Goal: Task Accomplishment & Management: Manage account settings

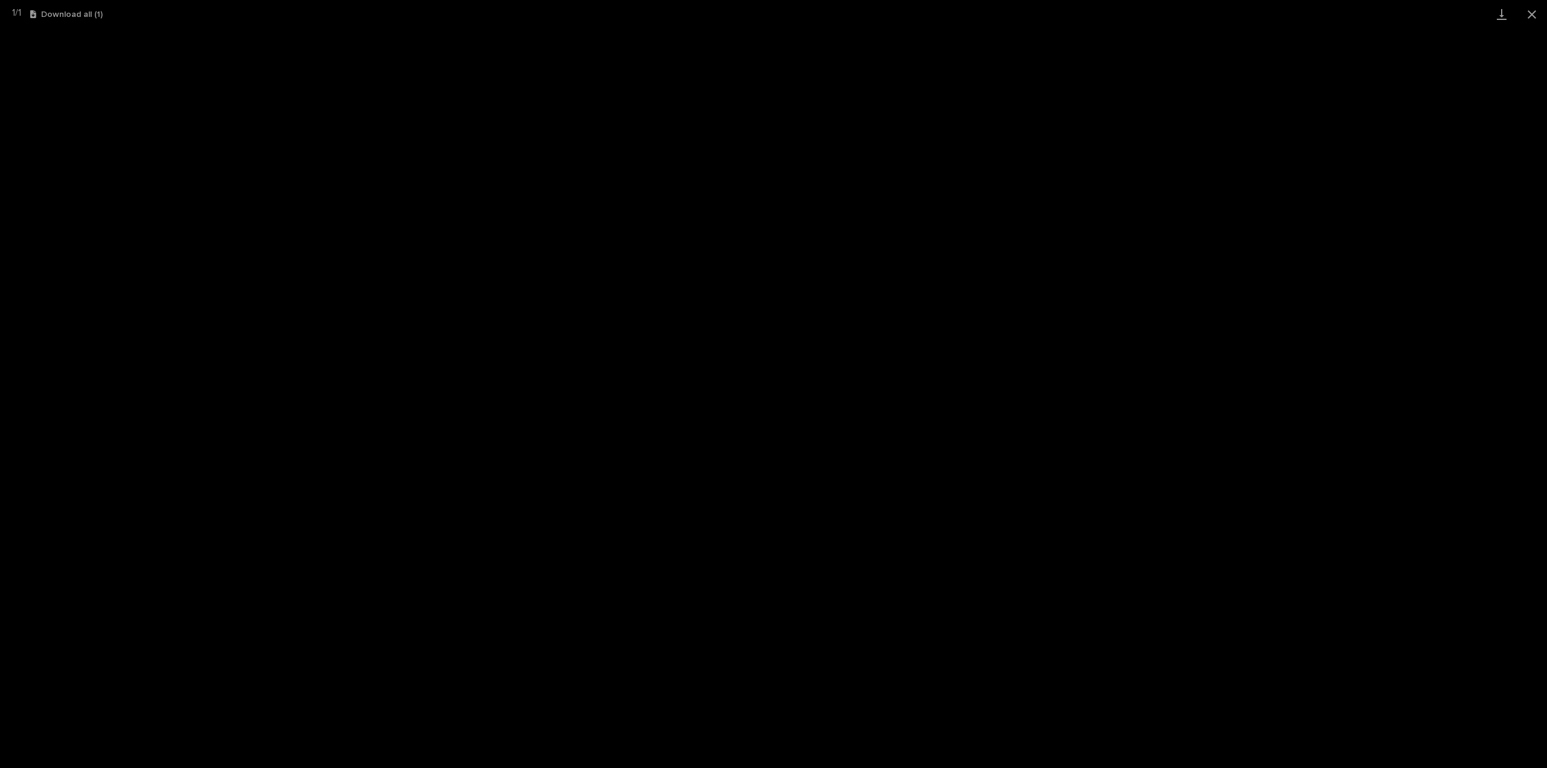
scroll to position [27, 0]
click at [1525, 11] on button "Close gallery" at bounding box center [1532, 14] width 30 height 28
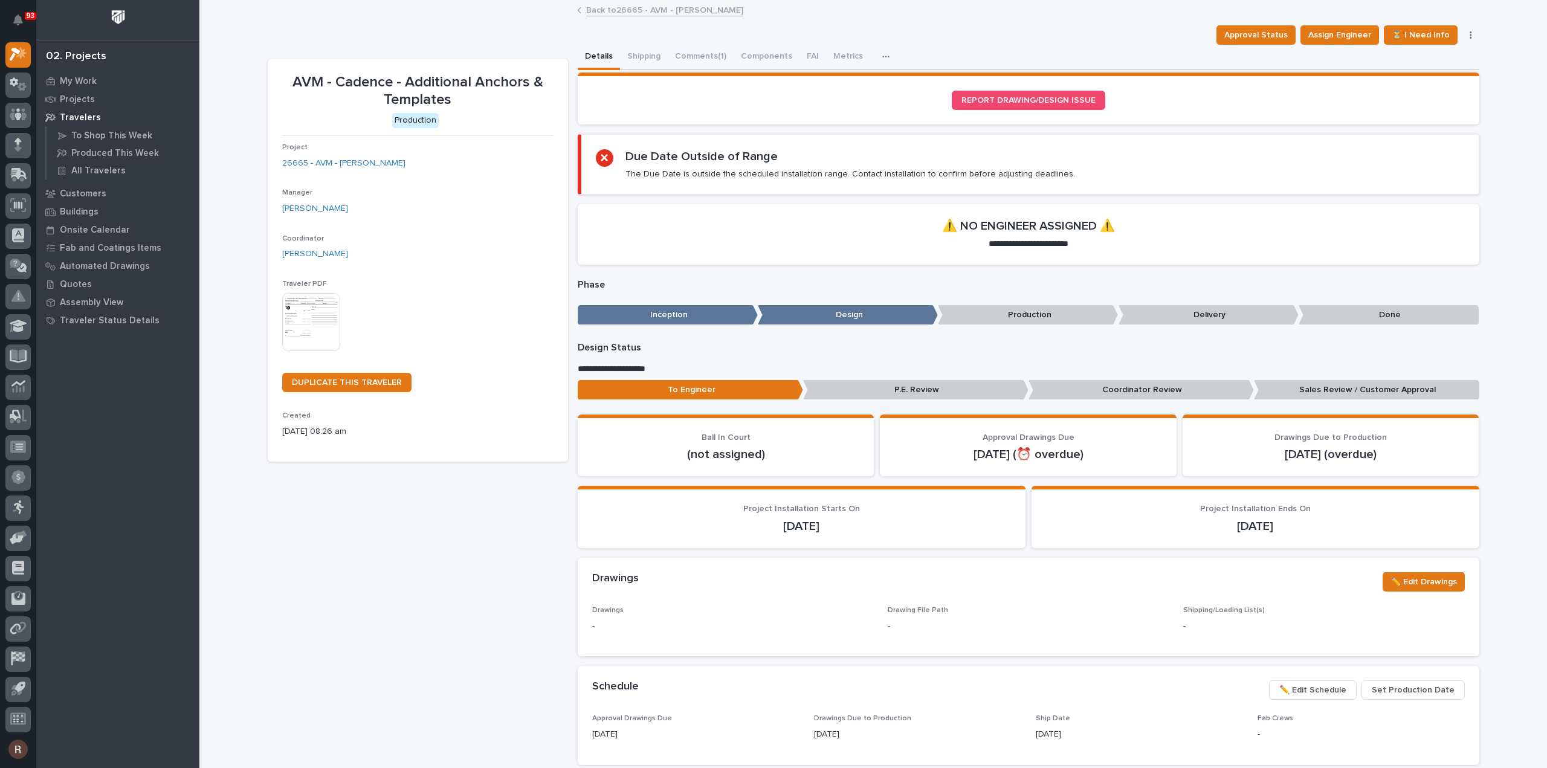
click at [637, 13] on link "Back to 26665 - AVM - [PERSON_NAME]" at bounding box center [664, 9] width 157 height 14
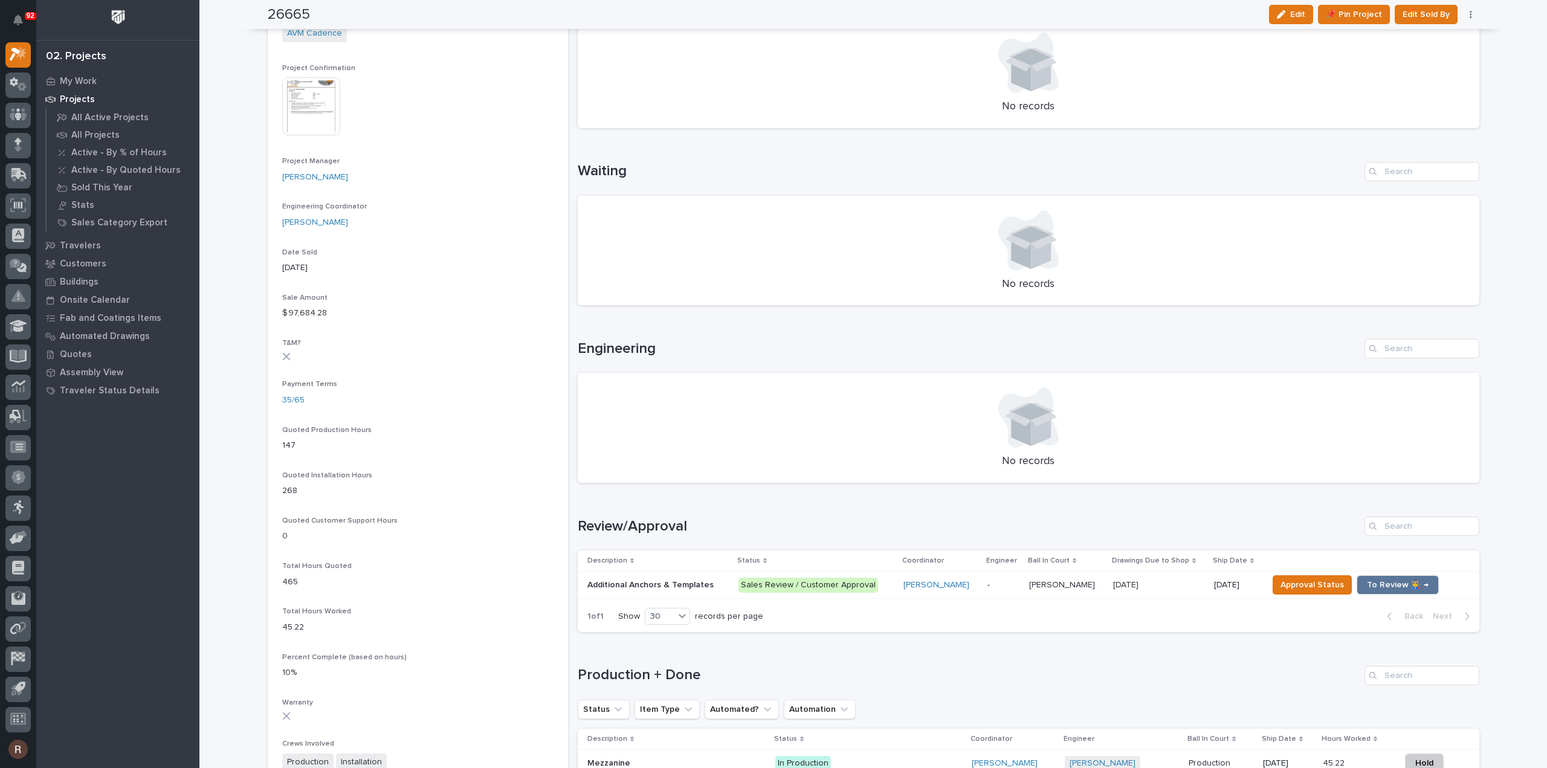
scroll to position [484, 0]
click at [1392, 577] on span "To Review 👨‍🏭 →" at bounding box center [1398, 584] width 62 height 15
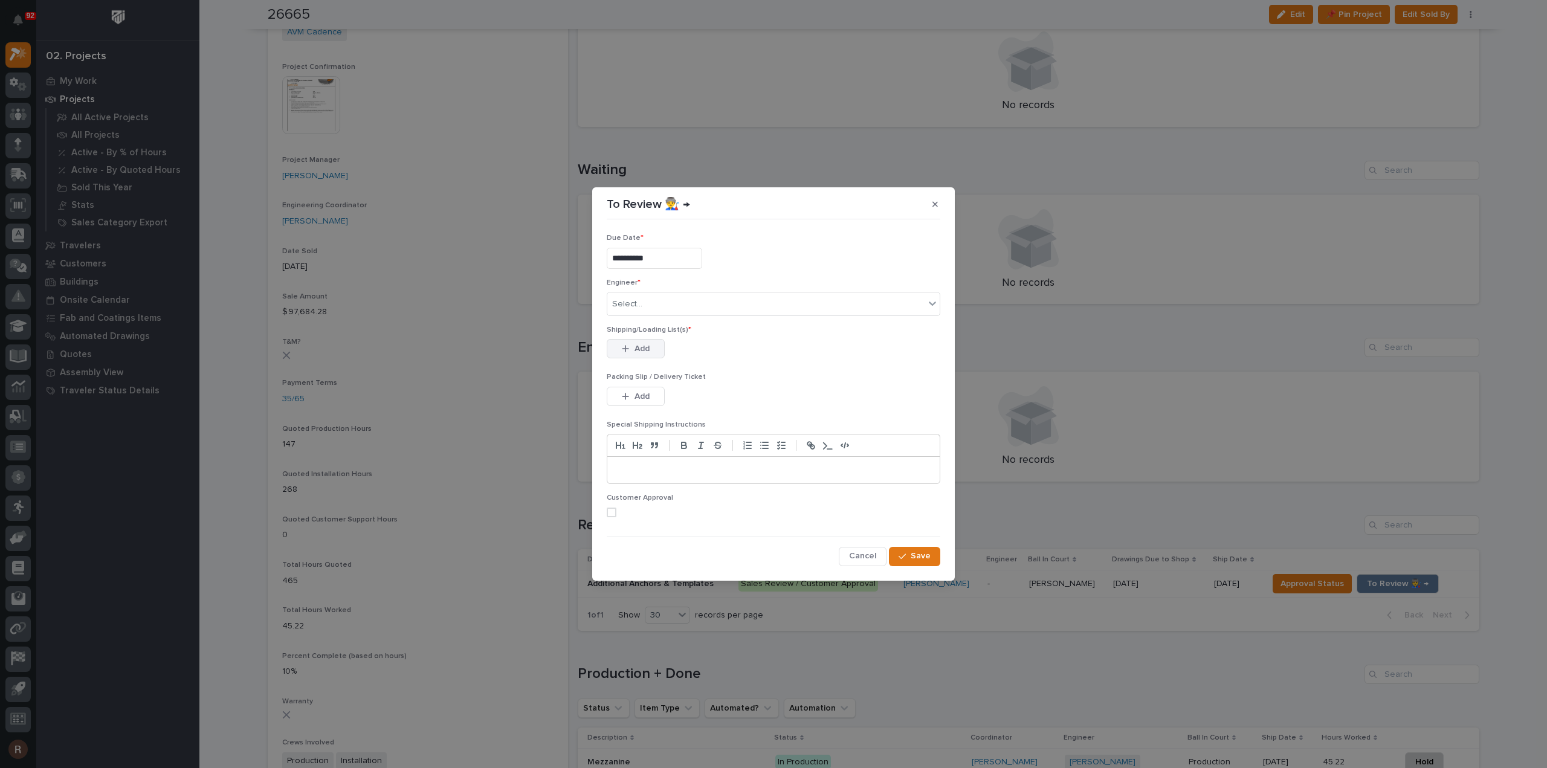
click at [633, 353] on button "Add" at bounding box center [636, 348] width 58 height 19
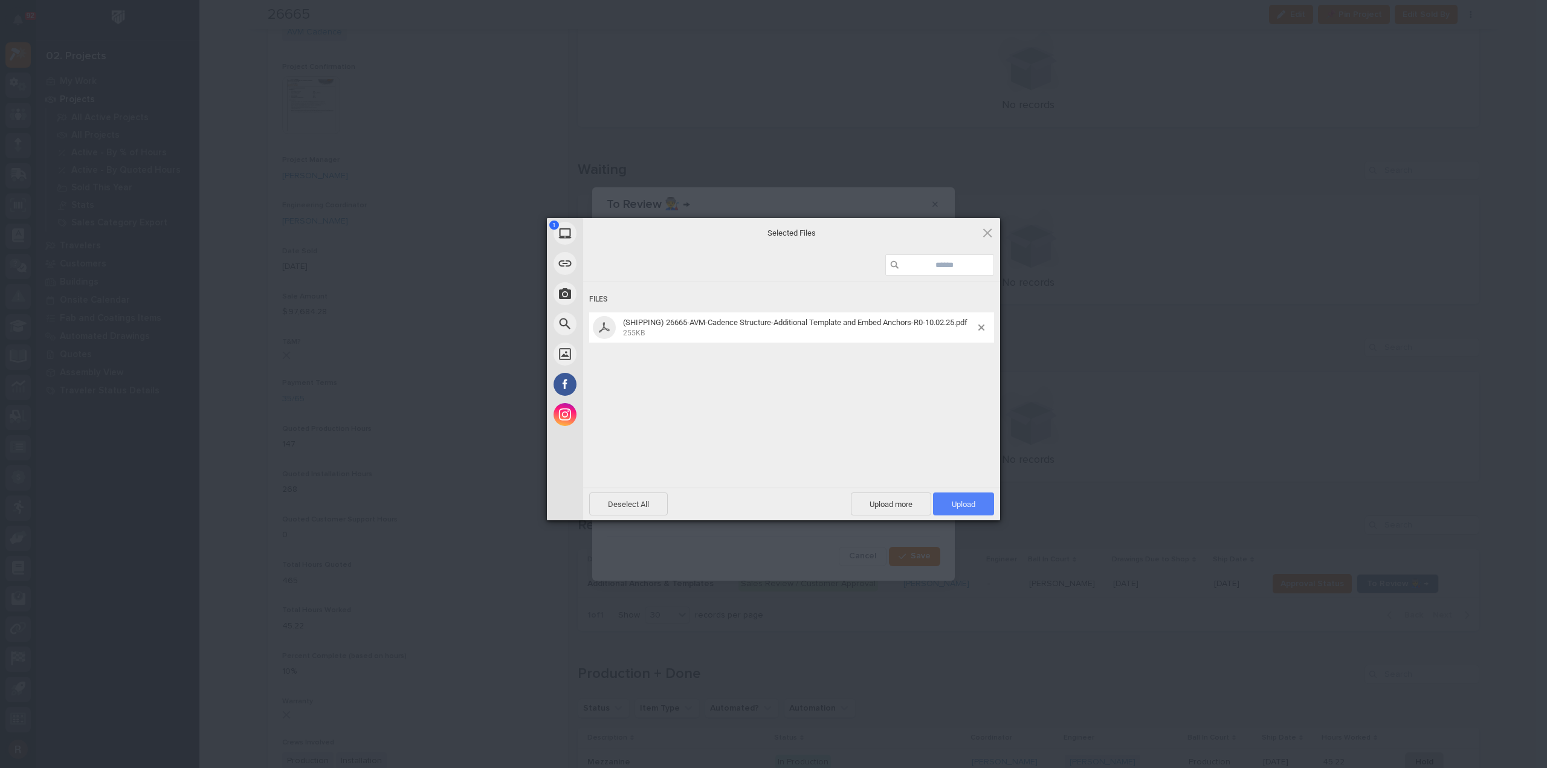
click at [955, 504] on span "Upload 1" at bounding box center [964, 504] width 24 height 9
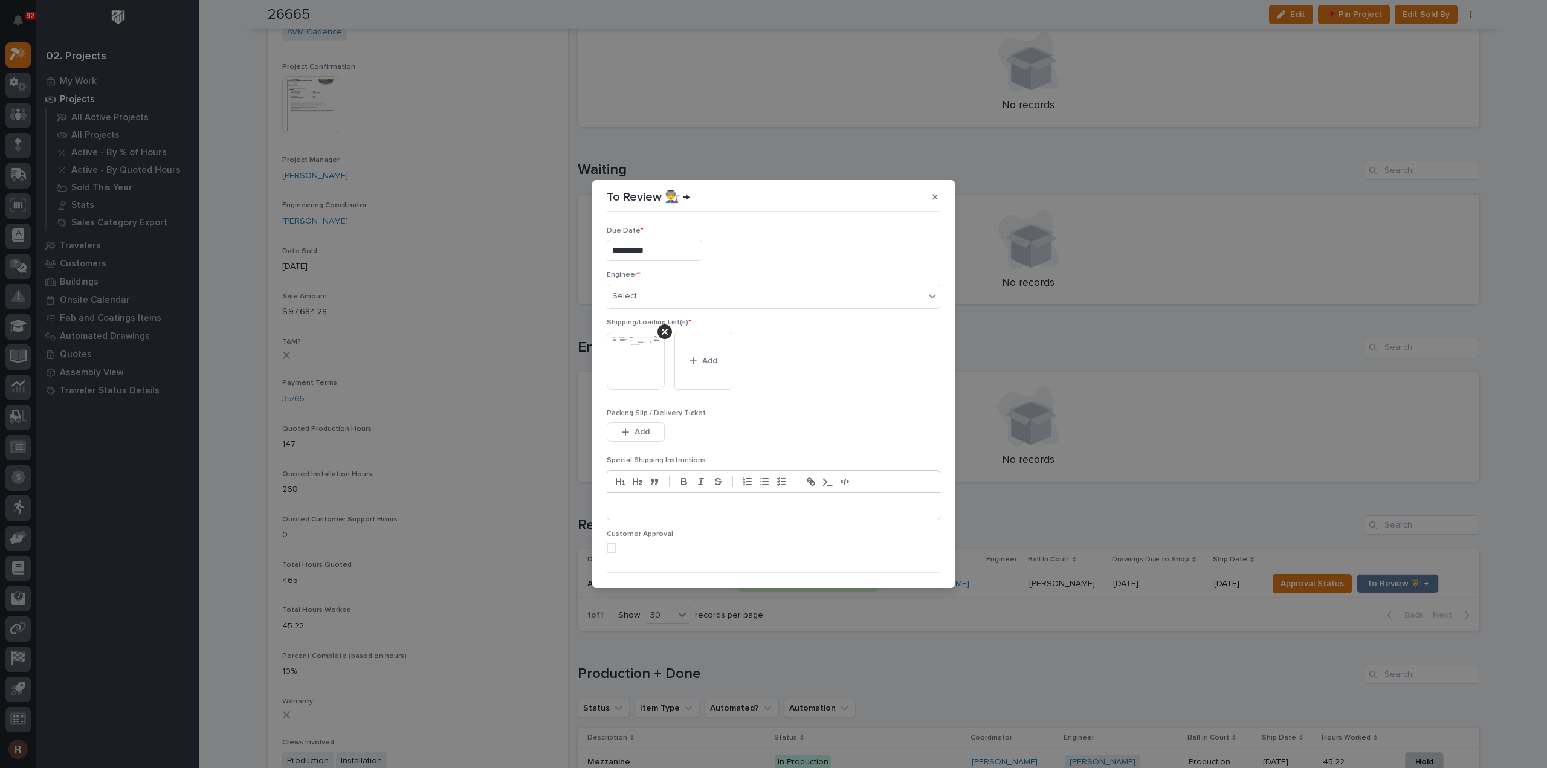
scroll to position [24, 0]
click at [912, 568] on span "Save" at bounding box center [921, 568] width 20 height 11
click at [656, 267] on div "Select..." at bounding box center [765, 272] width 317 height 20
type input "*****"
click at [670, 290] on div "[PERSON_NAME]" at bounding box center [770, 294] width 326 height 21
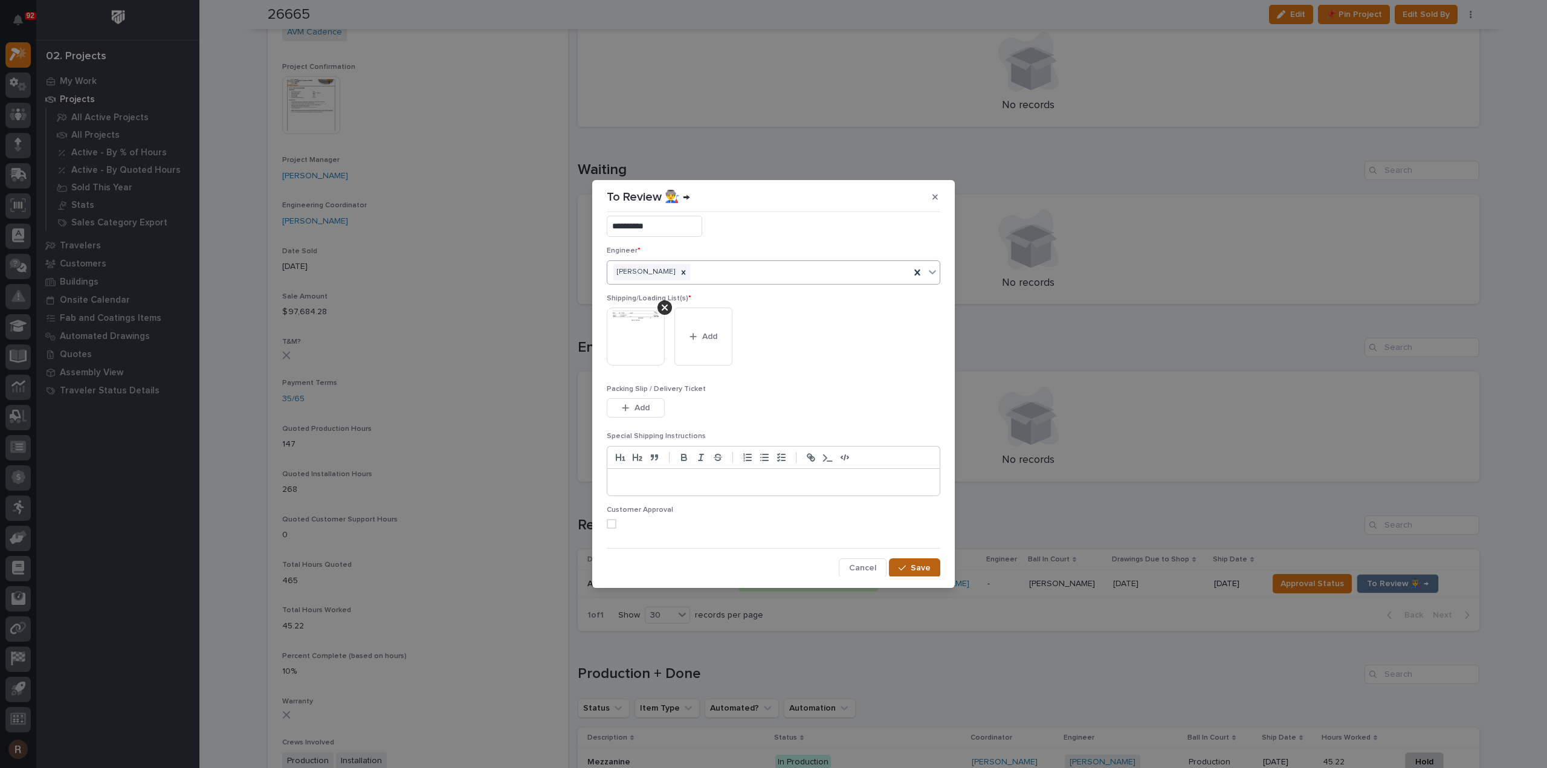
click at [910, 574] on button "Save" at bounding box center [914, 568] width 51 height 19
